Goal: Navigation & Orientation: Find specific page/section

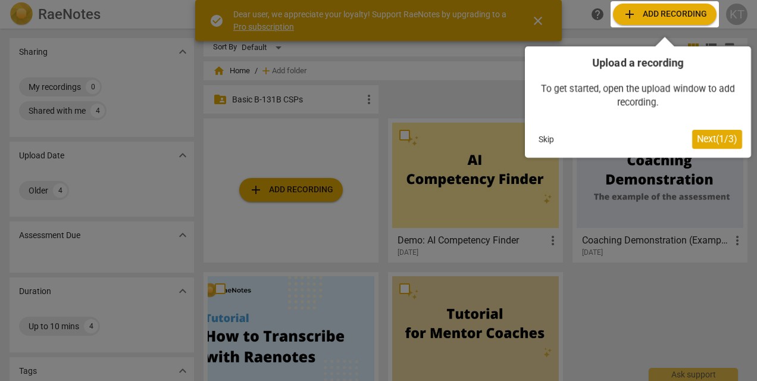
click at [710, 135] on span "Next ( 1 / 3 )" at bounding box center [717, 138] width 40 height 11
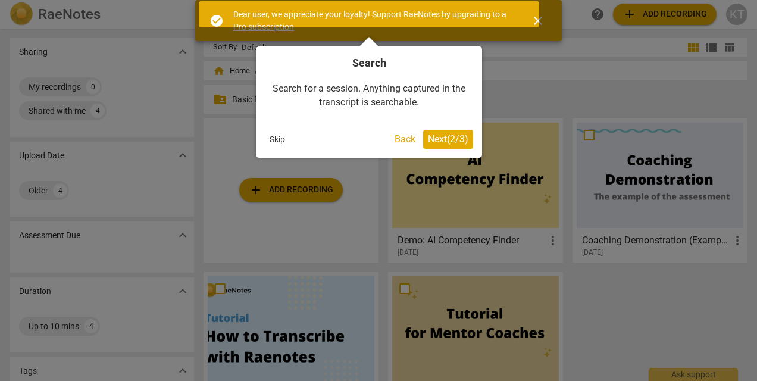
click at [432, 141] on span "Next ( 2 / 3 )" at bounding box center [448, 138] width 40 height 11
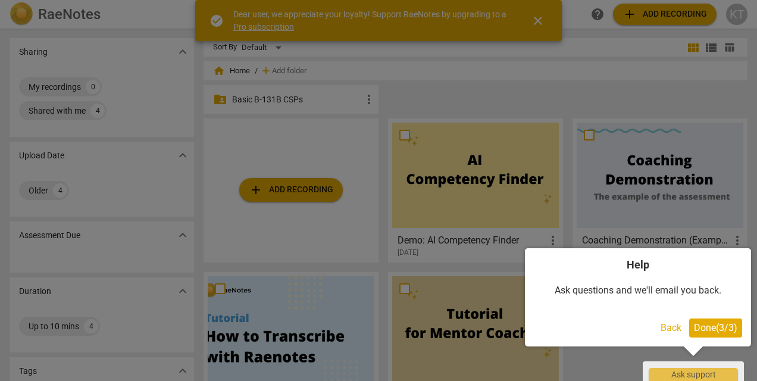
click at [697, 327] on span "Done ( 3 / 3 )" at bounding box center [715, 327] width 43 height 11
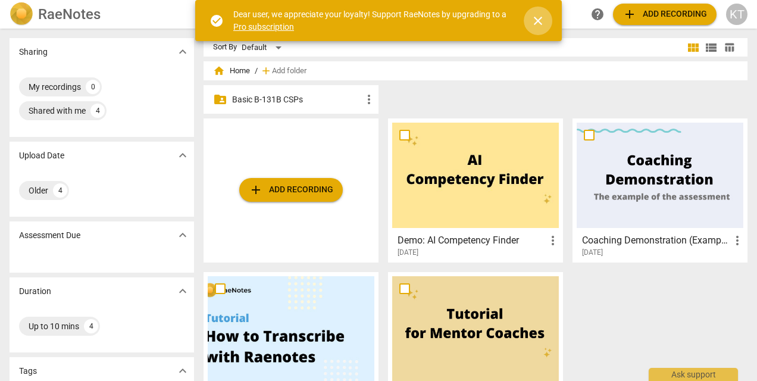
click at [538, 20] on span "close" at bounding box center [538, 21] width 14 height 14
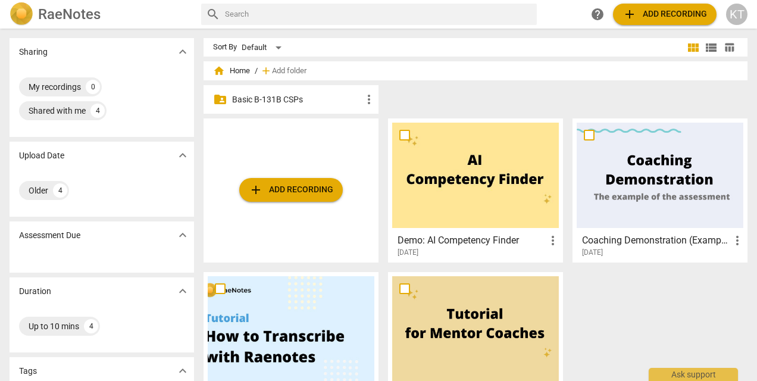
click at [99, 111] on div "4" at bounding box center [98, 111] width 14 height 14
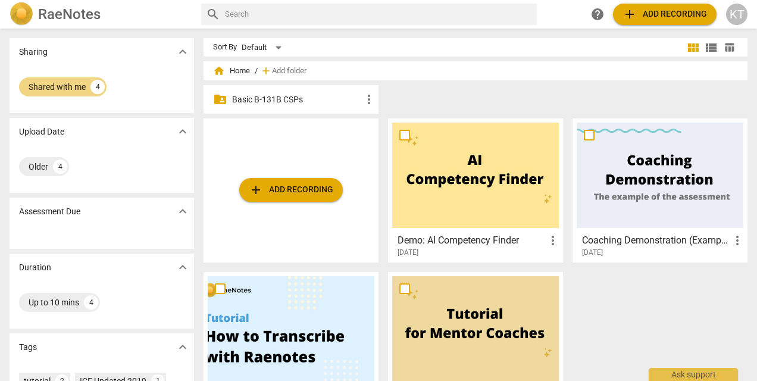
click at [92, 82] on div "4" at bounding box center [98, 87] width 14 height 14
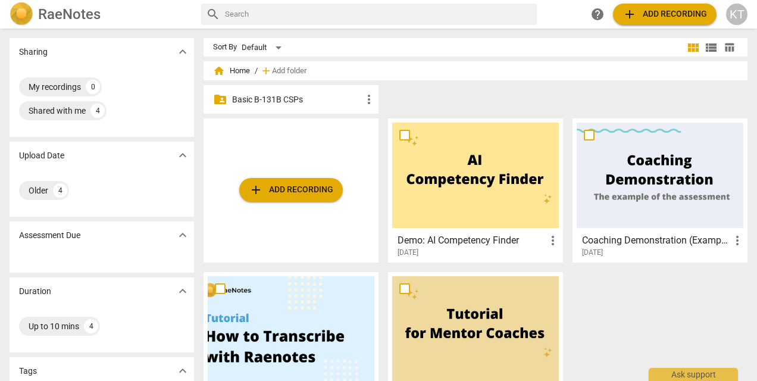
click at [91, 107] on div "Shared with me 4" at bounding box center [63, 110] width 88 height 19
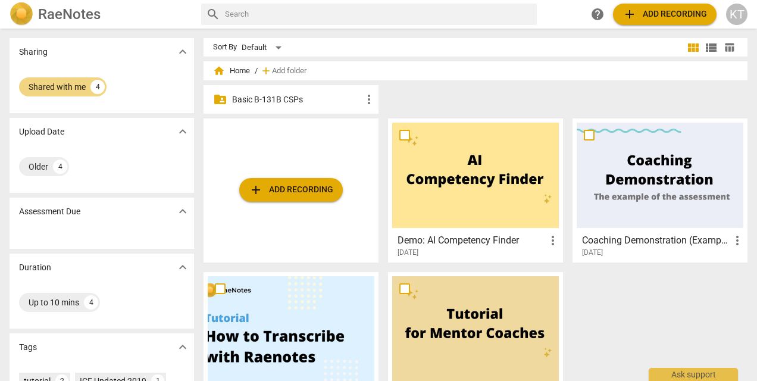
click at [80, 91] on div "Shared with me" at bounding box center [57, 87] width 57 height 12
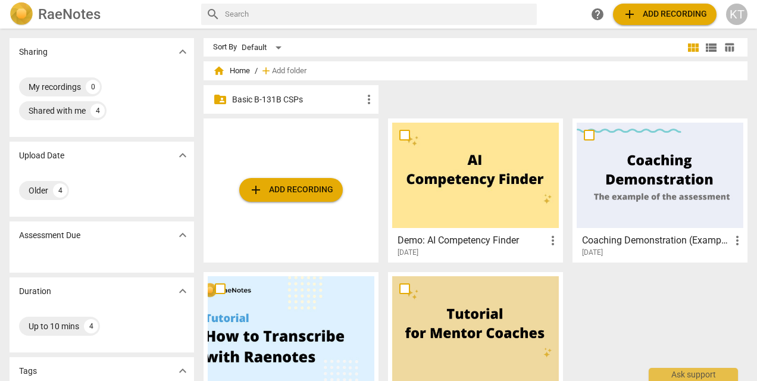
click at [264, 100] on p "Basic B-131B CSPs" at bounding box center [297, 99] width 130 height 13
